Goal: Task Accomplishment & Management: Manage account settings

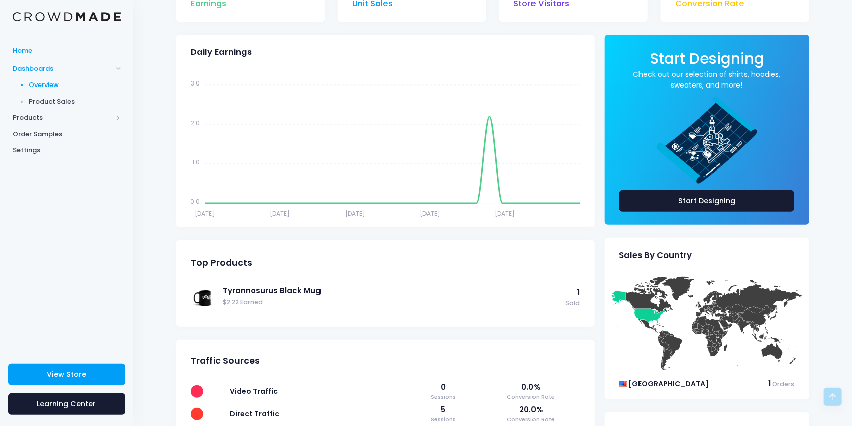
scroll to position [60, 0]
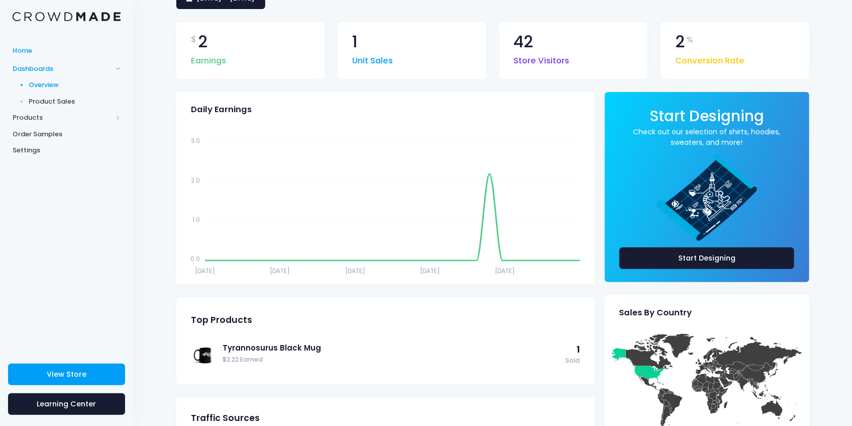
click at [26, 49] on span "Home" at bounding box center [67, 51] width 108 height 10
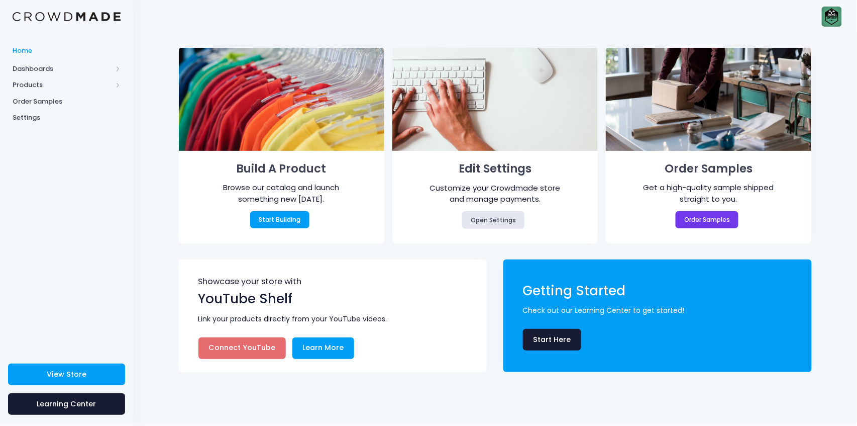
click at [226, 347] on link "Connect YouTube" at bounding box center [242, 348] width 87 height 22
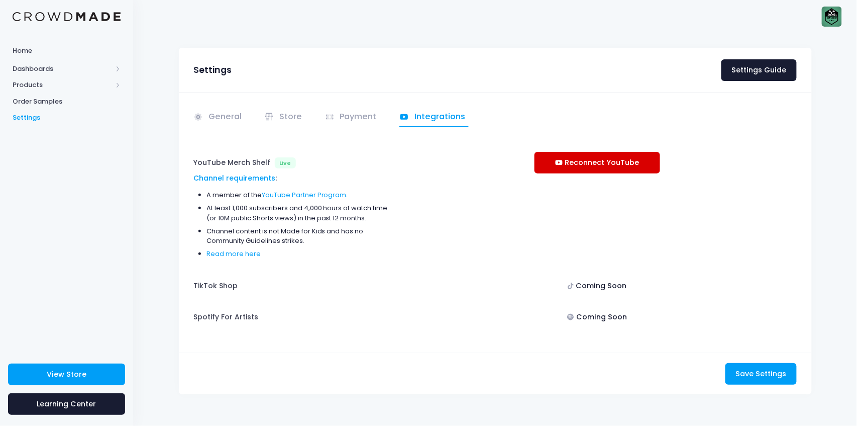
click at [603, 161] on link "Reconnect YouTube" at bounding box center [598, 163] width 126 height 22
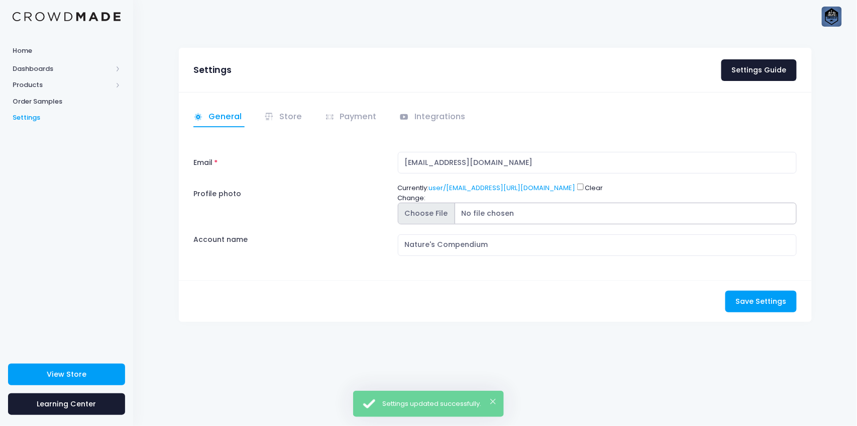
click at [438, 209] on input "Profile photo" at bounding box center [598, 214] width 400 height 22
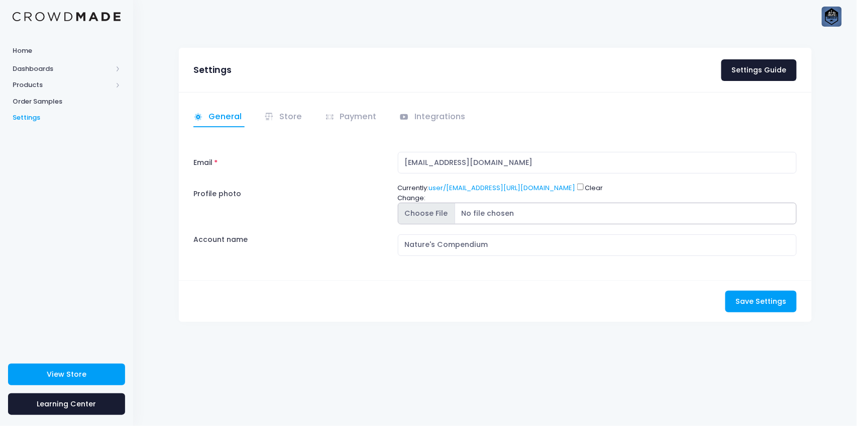
type input "C:\fakepath\jurassicbadgepfp.png"
click at [748, 299] on span "Save Settings" at bounding box center [761, 301] width 51 height 10
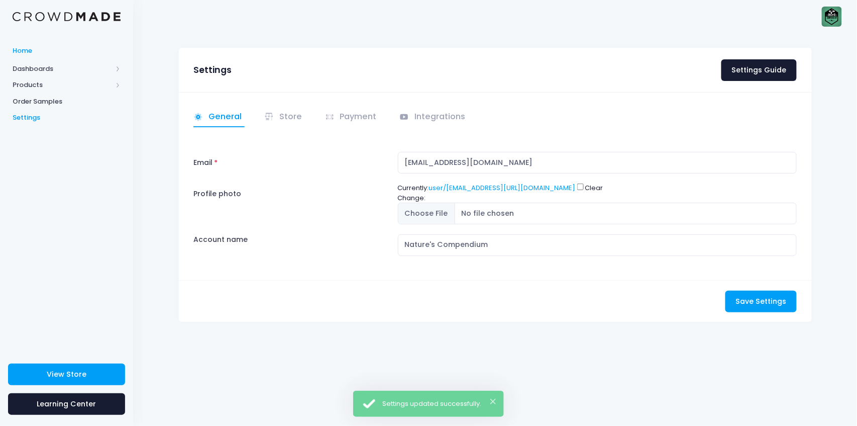
click at [35, 54] on span "Home" at bounding box center [67, 51] width 108 height 10
